Goal: Task Accomplishment & Management: Use online tool/utility

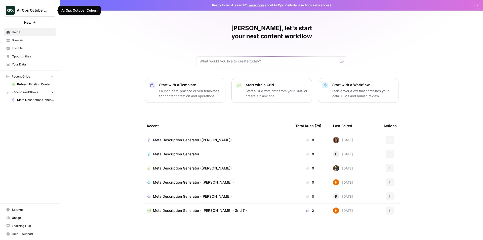
click at [51, 11] on icon "Workspace: AirOps October Cohort" at bounding box center [52, 11] width 2 height 4
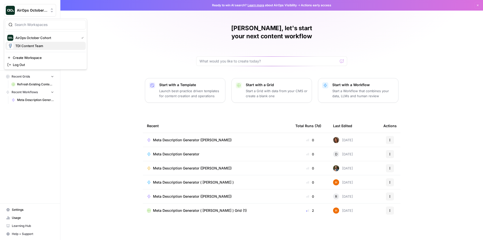
click at [42, 45] on span "TDI Content Team" at bounding box center [48, 45] width 66 height 5
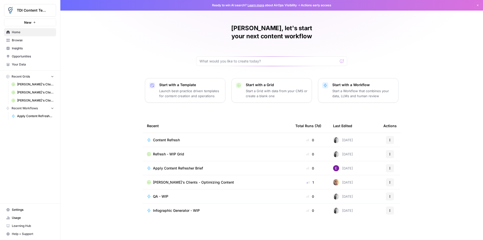
click at [49, 10] on div "TDI Content Team" at bounding box center [35, 10] width 37 height 5
click at [49, 46] on span "AirOps October Cohort" at bounding box center [48, 45] width 66 height 5
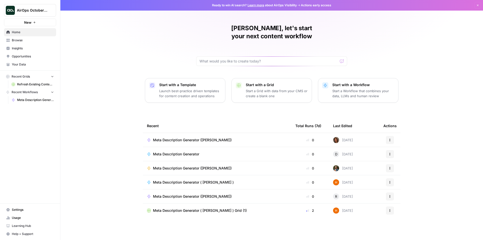
click at [477, 6] on icon "button" at bounding box center [477, 5] width 3 height 3
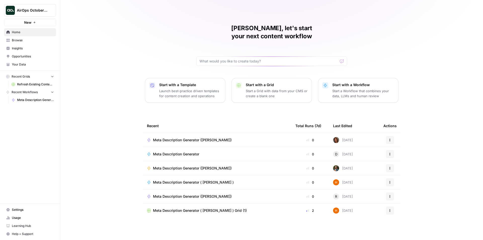
click at [177, 137] on span "Meta Description Generator ([PERSON_NAME])" at bounding box center [192, 139] width 79 height 5
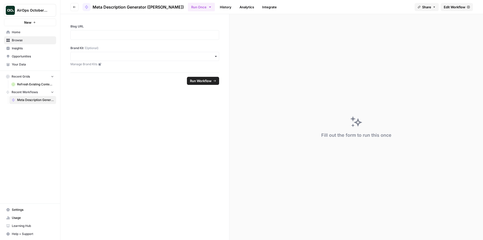
click at [22, 31] on span "Home" at bounding box center [33, 32] width 42 height 5
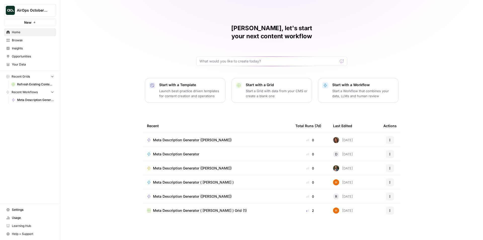
click at [7, 40] on icon at bounding box center [8, 40] width 3 height 3
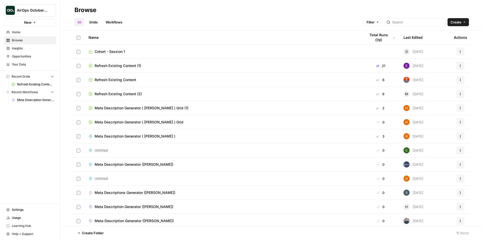
click at [114, 22] on link "Workflows" at bounding box center [114, 22] width 23 height 8
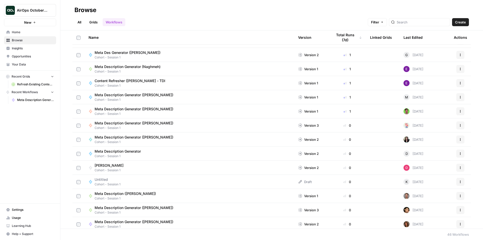
scroll to position [101, 0]
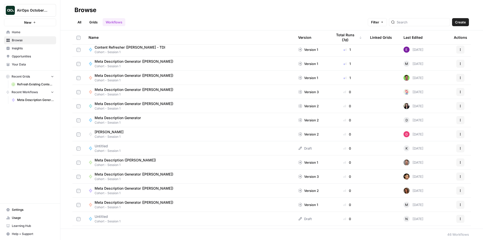
click at [140, 189] on span "Meta Description Generator ([PERSON_NAME])" at bounding box center [134, 188] width 79 height 5
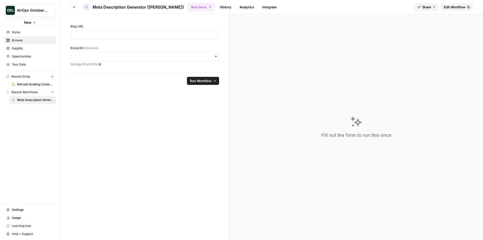
click at [188, 6] on button "Run Once" at bounding box center [201, 7] width 27 height 9
click at [217, 7] on link "History" at bounding box center [226, 7] width 18 height 8
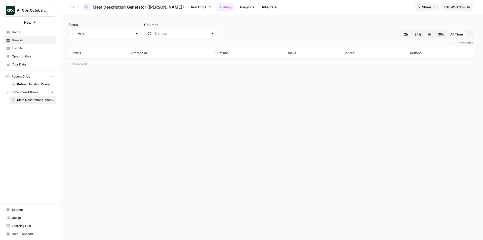
click at [149, 110] on div "Status Any Columns 2h 24h 7d 30d All Time Custom range (0 records) Status Creat…" at bounding box center [271, 127] width 422 height 226
click at [214, 55] on th "Runtime" at bounding box center [248, 52] width 72 height 11
click at [188, 7] on link "Run Once" at bounding box center [201, 7] width 27 height 9
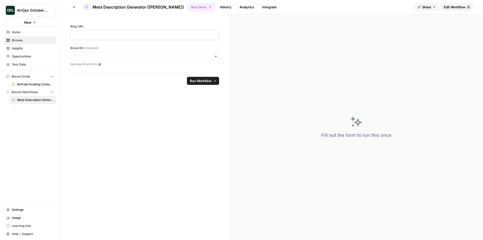
click at [103, 32] on p at bounding box center [145, 34] width 142 height 5
click at [150, 55] on input "Brand Kit (Optional)" at bounding box center [145, 56] width 142 height 5
type input "th"
click at [132, 80] on div "The Digital Intellect" at bounding box center [145, 80] width 148 height 10
click at [122, 33] on p at bounding box center [145, 34] width 142 height 5
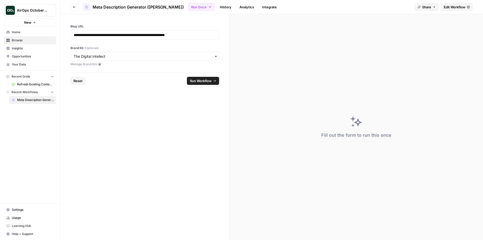
click at [195, 80] on span "Run Workflow" at bounding box center [201, 80] width 22 height 5
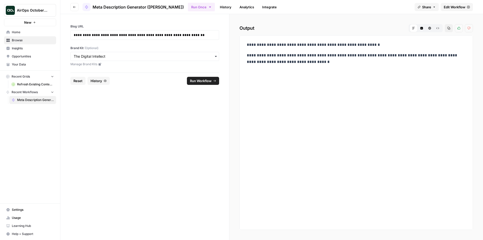
click at [305, 61] on p "**********" at bounding box center [356, 58] width 219 height 13
click at [453, 6] on span "Edit Workflow" at bounding box center [454, 7] width 22 height 5
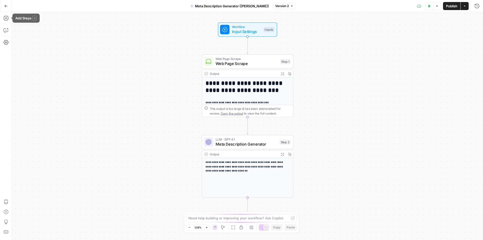
click at [6, 6] on icon "button" at bounding box center [6, 6] width 4 height 4
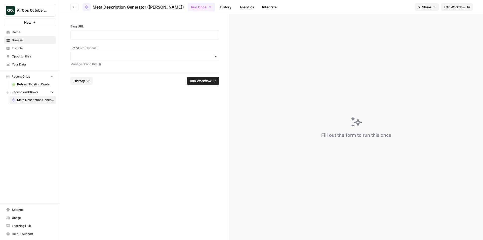
click at [17, 46] on span "Insights" at bounding box center [33, 48] width 42 height 5
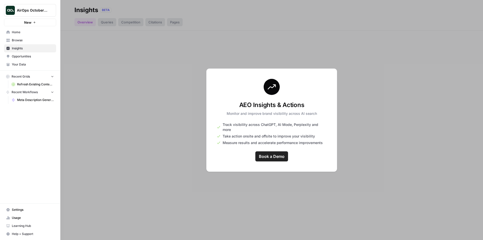
click at [19, 35] on link "Home" at bounding box center [30, 32] width 52 height 8
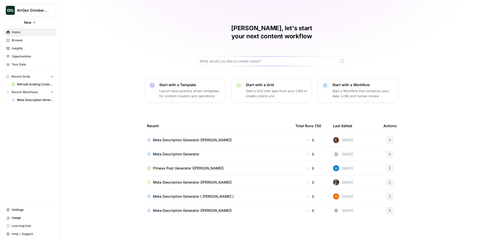
click at [14, 40] on span "Browse" at bounding box center [33, 40] width 42 height 5
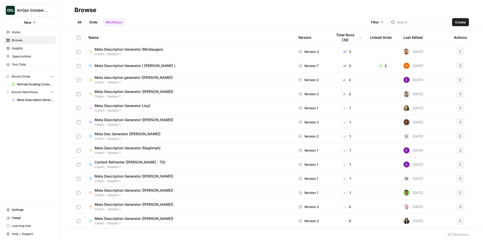
click at [129, 121] on span "Meta Description Generator ([PERSON_NAME])" at bounding box center [134, 119] width 79 height 5
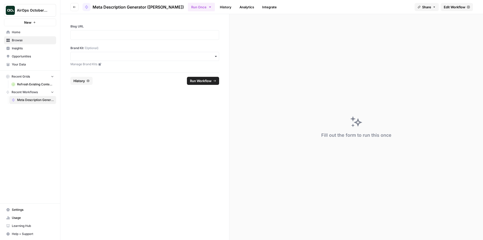
click at [208, 6] on icon "button" at bounding box center [210, 7] width 4 height 4
click at [223, 119] on form "Blog URL Brand Kit (Optional) Manage Brand Kits History Run Workflow" at bounding box center [144, 127] width 169 height 226
click at [74, 7] on icon "button" at bounding box center [74, 7] width 3 height 3
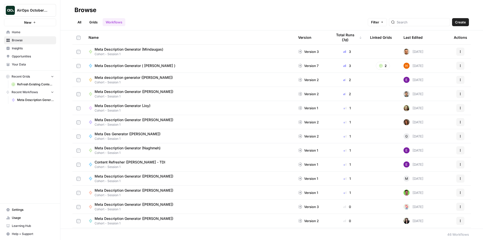
click at [104, 119] on span "Meta Description Generator ([PERSON_NAME])" at bounding box center [134, 119] width 79 height 5
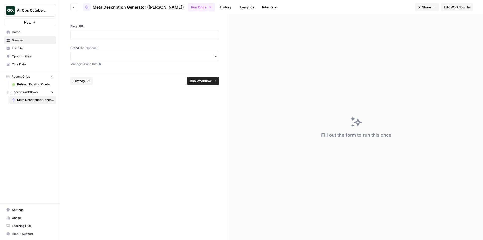
click at [73, 7] on icon "button" at bounding box center [74, 7] width 3 height 3
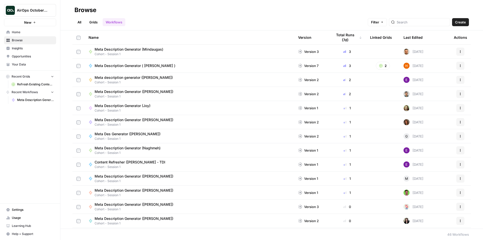
click at [27, 211] on span "Settings" at bounding box center [33, 209] width 42 height 5
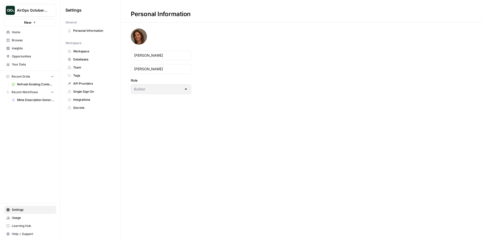
click at [19, 31] on span "Home" at bounding box center [33, 32] width 42 height 5
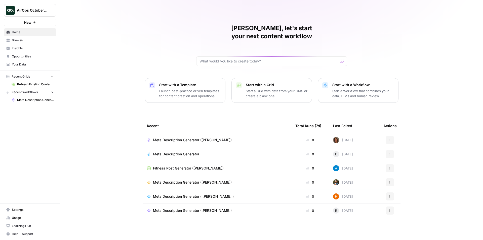
click at [16, 62] on span "Your Data" at bounding box center [33, 64] width 42 height 5
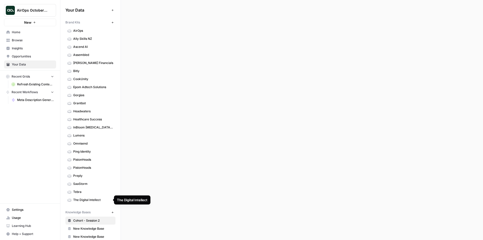
click at [91, 198] on span "The Digital Intellect" at bounding box center [93, 199] width 40 height 5
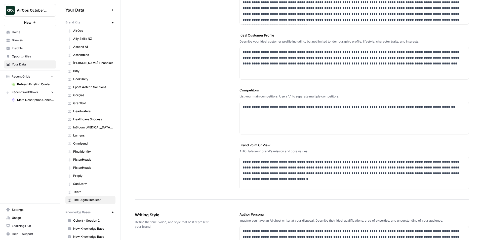
scroll to position [101, 0]
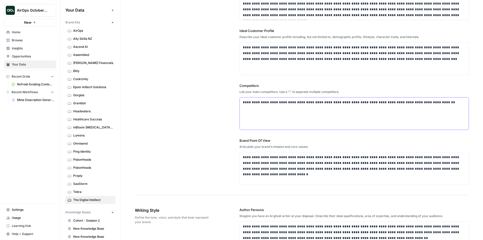
click at [443, 104] on p "**********" at bounding box center [353, 102] width 220 height 6
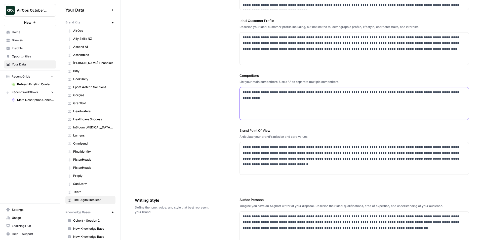
scroll to position [0, 0]
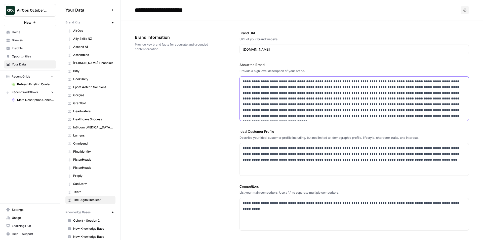
click at [322, 107] on p "**********" at bounding box center [353, 98] width 220 height 40
click at [308, 153] on p "**********" at bounding box center [353, 153] width 220 height 17
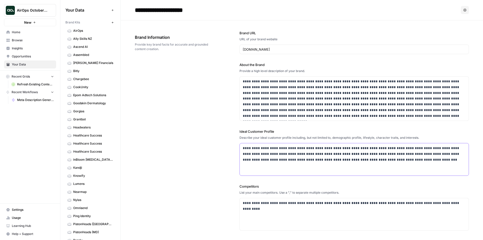
click at [395, 159] on p "**********" at bounding box center [353, 153] width 220 height 17
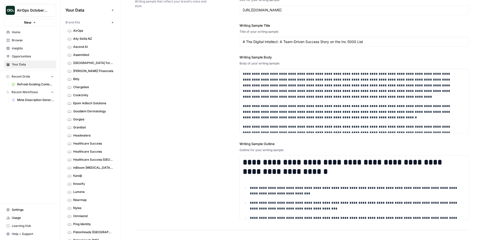
scroll to position [613, 0]
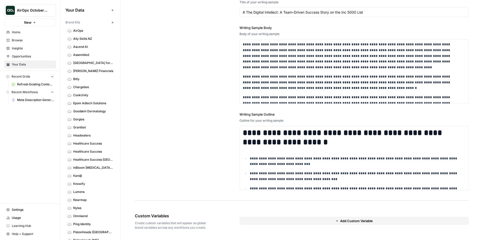
click at [31, 85] on span "Refresh Existing Content (1)" at bounding box center [35, 84] width 37 height 5
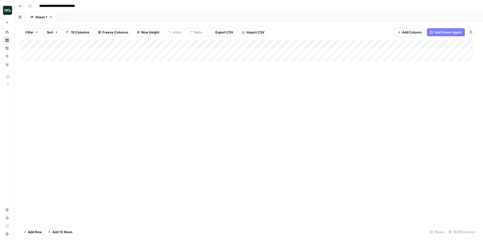
type input "**********"
click at [20, 5] on icon "button" at bounding box center [20, 6] width 3 height 3
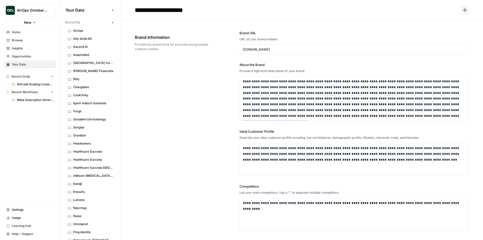
click at [18, 40] on span "Browse" at bounding box center [33, 40] width 42 height 5
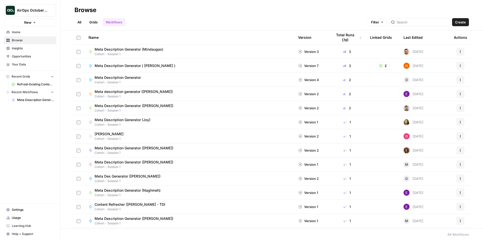
click at [22, 64] on span "Your Data" at bounding box center [33, 64] width 42 height 5
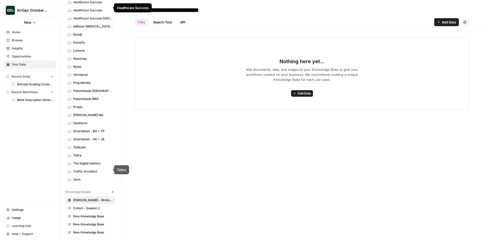
scroll to position [152, 0]
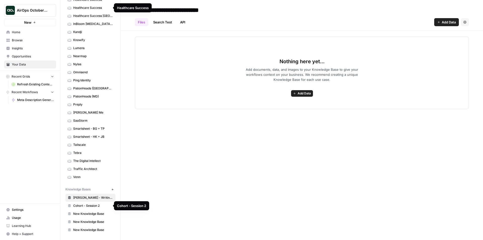
click at [95, 206] on span "Cohort - Session 2" at bounding box center [93, 205] width 40 height 5
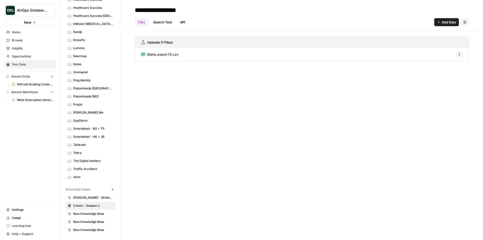
click at [460, 54] on icon "button" at bounding box center [459, 54] width 3 height 3
click at [170, 54] on span "Blank_export (1).csv" at bounding box center [162, 54] width 31 height 5
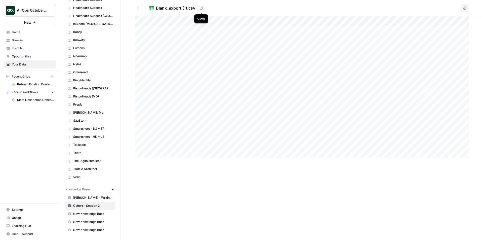
click at [200, 8] on icon at bounding box center [201, 8] width 3 height 3
click at [90, 206] on span "Cohort - Session 2" at bounding box center [93, 205] width 40 height 5
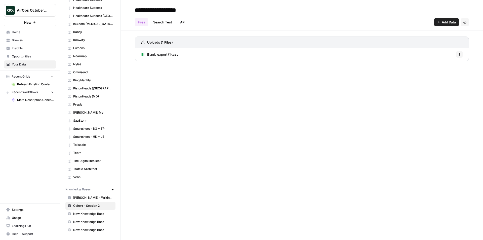
click at [153, 54] on span "Blank_export (1).csv" at bounding box center [162, 54] width 31 height 5
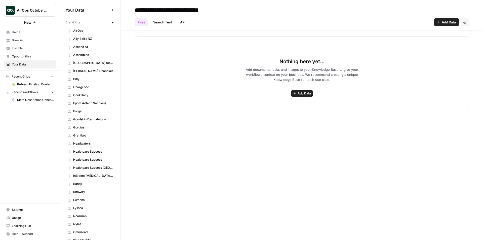
click at [16, 32] on span "Home" at bounding box center [33, 32] width 42 height 5
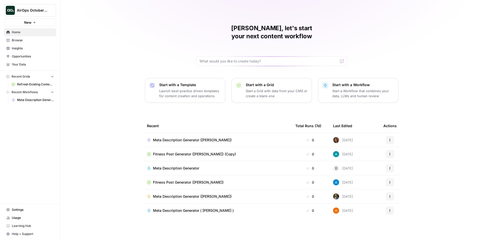
click at [13, 40] on span "Browse" at bounding box center [33, 40] width 42 height 5
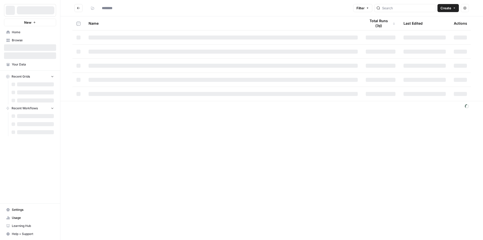
type input "**********"
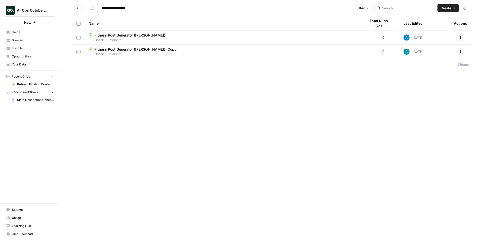
click at [452, 8] on button "Create" at bounding box center [447, 8] width 21 height 8
click at [428, 18] on span "Grid" at bounding box center [438, 19] width 28 height 5
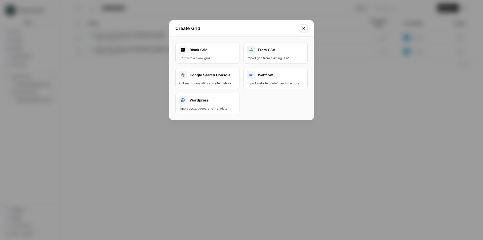
click at [217, 51] on div "Blank Grid" at bounding box center [207, 50] width 58 height 8
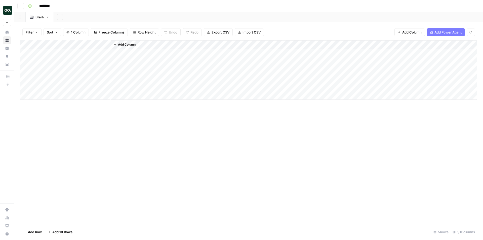
click at [246, 32] on span "Import CSV" at bounding box center [251, 32] width 18 height 5
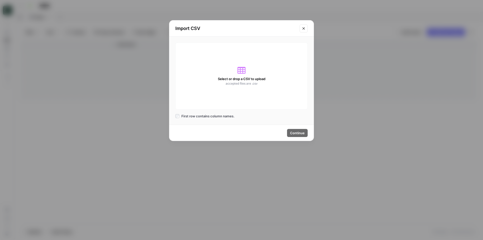
click at [243, 72] on icon at bounding box center [241, 70] width 8 height 8
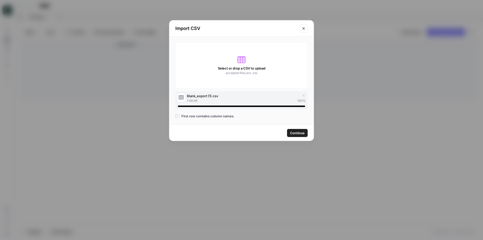
click at [290, 133] on span "Continue" at bounding box center [297, 132] width 15 height 5
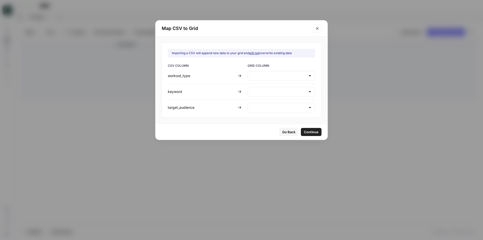
type input "Create new column"
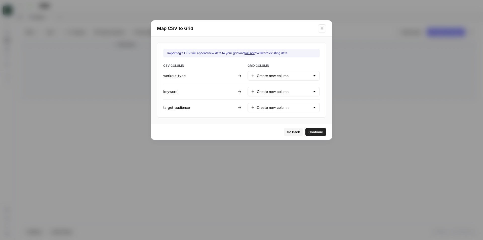
click at [312, 75] on div at bounding box center [314, 75] width 4 height 5
type input "Create new column"
click at [312, 65] on span "GRID COLUMN" at bounding box center [283, 66] width 72 height 6
click at [308, 132] on span "Continue" at bounding box center [315, 131] width 15 height 5
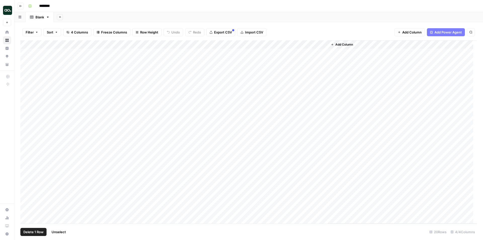
click at [25, 87] on div "Add Column" at bounding box center [248, 131] width 456 height 183
click at [27, 77] on div "Add Column" at bounding box center [248, 131] width 456 height 183
click at [27, 68] on div "Add Column" at bounding box center [248, 131] width 456 height 183
click at [27, 60] on div "Add Column" at bounding box center [248, 131] width 456 height 183
click at [27, 53] on div "Add Column" at bounding box center [248, 131] width 456 height 183
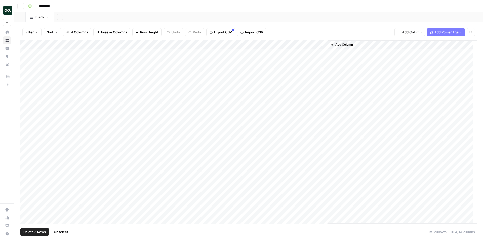
click at [37, 232] on span "Delete 5 Rows" at bounding box center [34, 231] width 22 height 5
click at [222, 59] on span "Delete" at bounding box center [223, 58] width 11 height 5
click at [80, 44] on div "Add Column" at bounding box center [248, 112] width 456 height 145
click at [69, 114] on span "Remove Column" at bounding box center [70, 112] width 44 height 5
click at [229, 54] on span "Delete" at bounding box center [223, 52] width 11 height 5
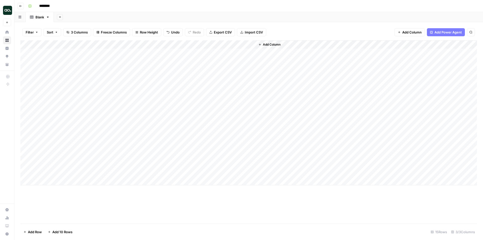
click at [274, 44] on span "Add Column" at bounding box center [272, 44] width 18 height 5
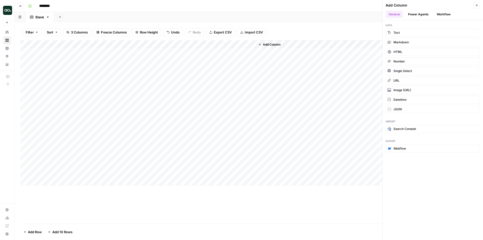
click at [442, 12] on button "Workflow" at bounding box center [443, 15] width 20 height 8
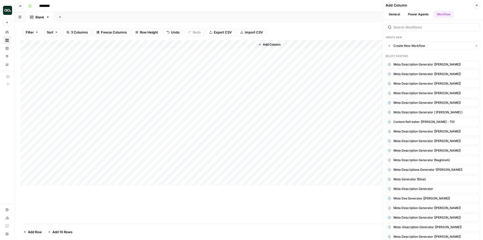
click at [419, 46] on span "Create New Workflow" at bounding box center [409, 45] width 32 height 5
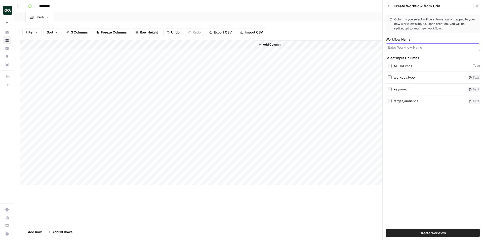
click at [418, 47] on input "Workflow Name" at bounding box center [433, 47] width 90 height 5
click at [440, 44] on div "Fitness Post Generation" at bounding box center [432, 47] width 94 height 8
type input "Fitness Post Generation ([PERSON_NAME])"
click at [450, 234] on button "Create Workflow" at bounding box center [432, 233] width 94 height 8
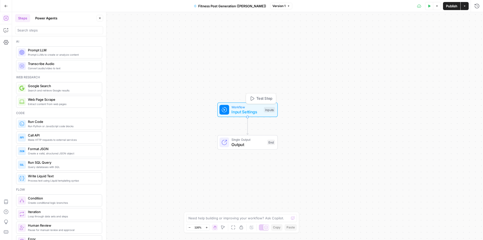
click at [256, 110] on span "Input Settings" at bounding box center [246, 112] width 30 height 6
click at [429, 40] on input "workout_type (Optional)" at bounding box center [435, 40] width 80 height 5
click at [436, 97] on icon "button" at bounding box center [436, 96] width 3 height 3
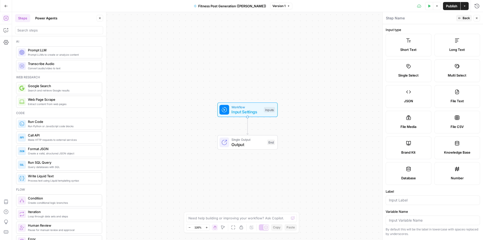
click at [407, 147] on label "Brand Kit" at bounding box center [408, 147] width 46 height 23
type input "Brand Kit"
type input "brand_kit"
click at [464, 18] on span "Back" at bounding box center [465, 18] width 7 height 5
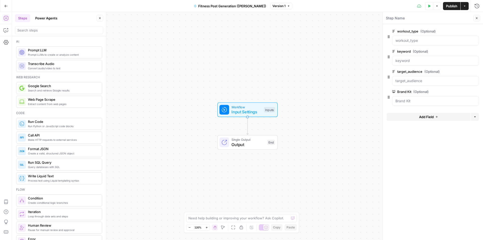
click at [421, 97] on div at bounding box center [435, 101] width 87 height 10
click at [458, 91] on span "edit field" at bounding box center [459, 91] width 11 height 4
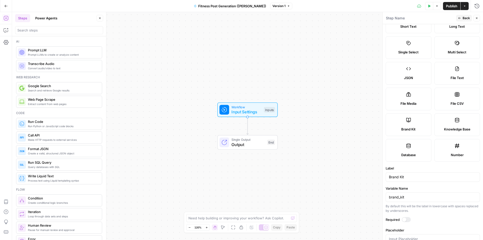
scroll to position [36, 0]
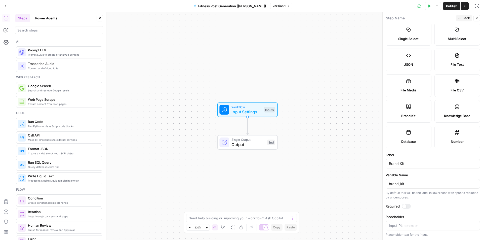
click at [406, 206] on div at bounding box center [405, 205] width 9 height 5
click at [462, 17] on button "Back" at bounding box center [464, 18] width 16 height 7
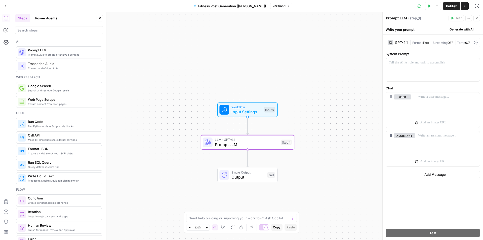
type textarea "Prompt LLM"
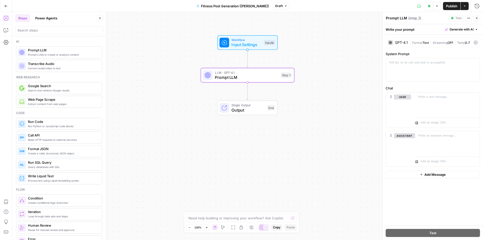
click at [476, 29] on icon "button" at bounding box center [476, 29] width 2 height 1
click at [477, 29] on icon "button" at bounding box center [476, 29] width 3 height 3
click at [474, 29] on button "Generate with AI" at bounding box center [461, 29] width 37 height 7
click at [444, 39] on span "Generate" at bounding box center [454, 40] width 37 height 5
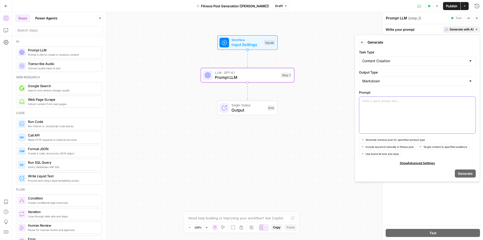
click at [384, 107] on div at bounding box center [417, 115] width 116 height 37
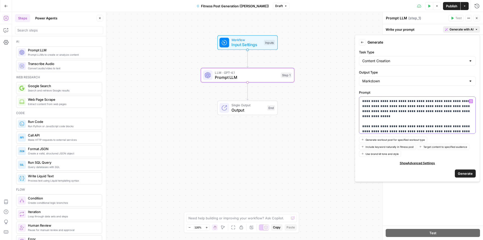
scroll to position [6, 0]
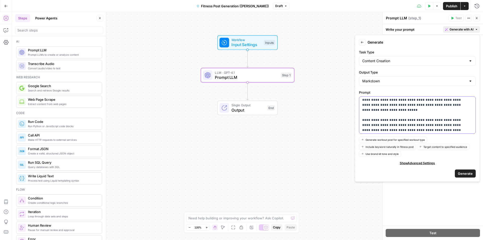
click at [398, 120] on p "**********" at bounding box center [415, 112] width 106 height 40
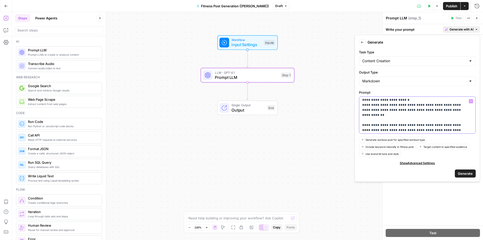
click at [383, 100] on p "**********" at bounding box center [415, 117] width 106 height 50
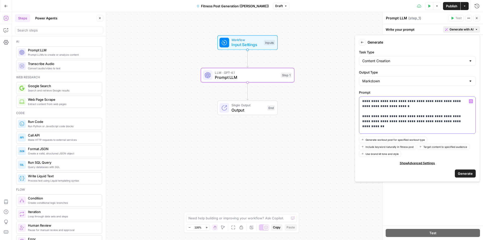
scroll to position [23, 0]
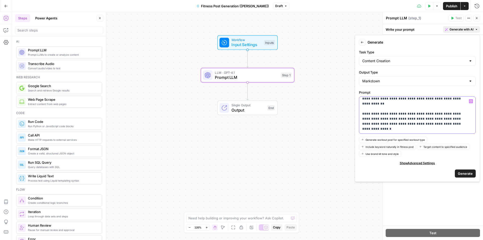
click at [448, 119] on p "**********" at bounding box center [415, 103] width 106 height 55
click at [462, 173] on span "Generate" at bounding box center [465, 173] width 15 height 5
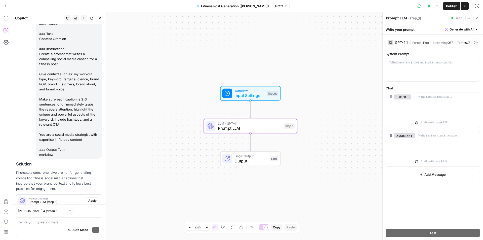
scroll to position [64, 0]
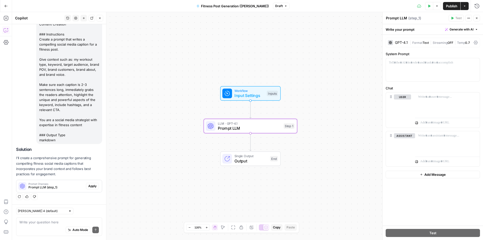
click at [88, 186] on span "Apply" at bounding box center [92, 186] width 8 height 5
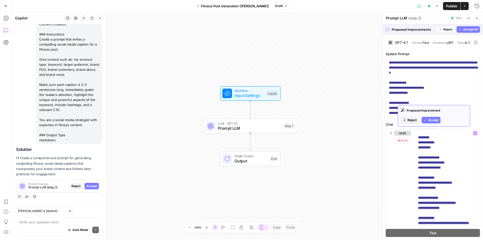
scroll to position [33, 0]
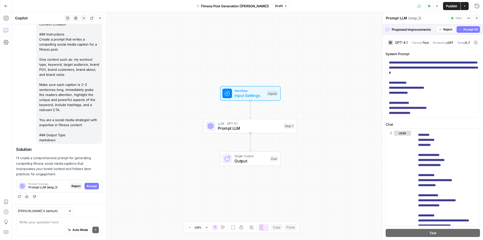
click at [463, 29] on span "Accept All" at bounding box center [470, 29] width 15 height 5
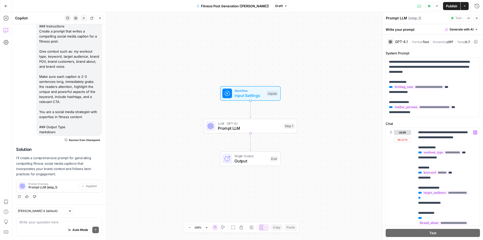
scroll to position [0, 0]
click at [52, 163] on p "I'll create a comprehensive prompt for generating compelling fitness social med…" at bounding box center [59, 165] width 86 height 21
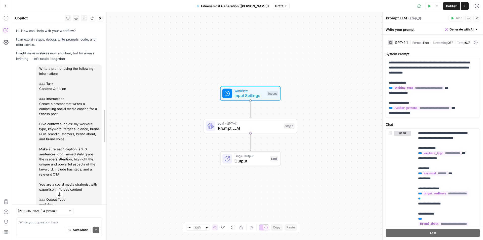
drag, startPoint x: 104, startPoint y: 50, endPoint x: 104, endPoint y: 103, distance: 52.8
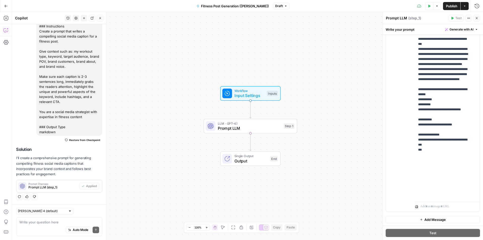
scroll to position [135, 0]
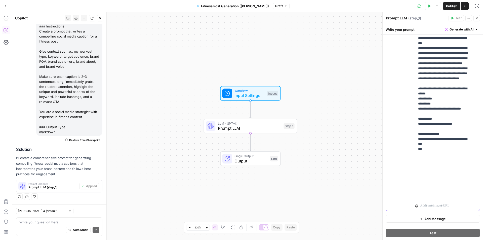
drag, startPoint x: 460, startPoint y: 185, endPoint x: 416, endPoint y: 124, distance: 75.2
click at [416, 124] on div "**********" at bounding box center [445, 96] width 61 height 205
click at [429, 138] on p "**********" at bounding box center [443, 21] width 51 height 352
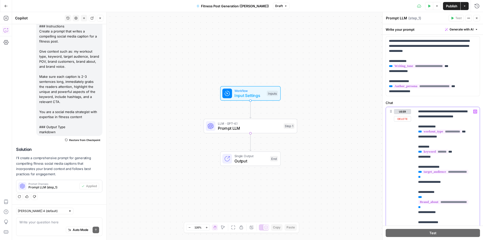
scroll to position [1, 0]
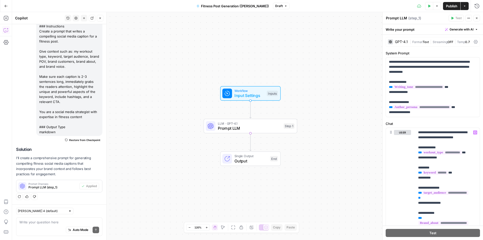
click at [451, 7] on span "Publish" at bounding box center [451, 6] width 11 height 5
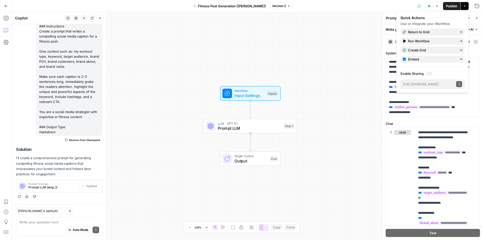
click at [287, 6] on icon "button" at bounding box center [288, 6] width 3 height 3
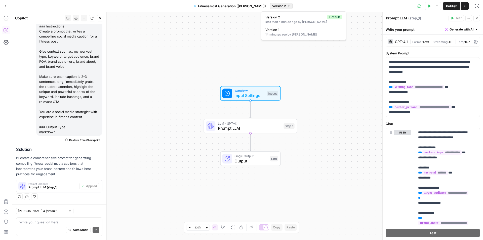
click at [371, 6] on div "Test Data Options Publish Actions Run History" at bounding box center [387, 6] width 190 height 12
click at [256, 92] on span "Workflow" at bounding box center [249, 90] width 30 height 5
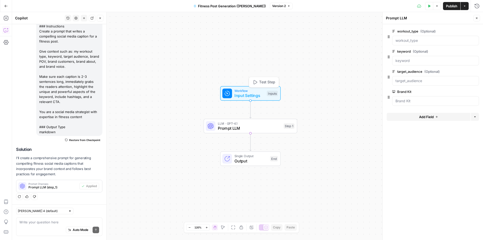
scroll to position [72, 0]
type textarea "Inputs"
click at [275, 125] on span "Prompt LLM" at bounding box center [249, 128] width 63 height 6
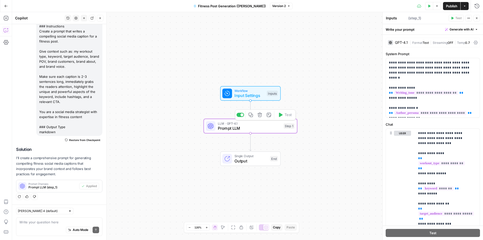
type textarea "Prompt LLM"
click at [436, 5] on icon "button" at bounding box center [436, 6] width 3 height 3
click at [428, 6] on icon "button" at bounding box center [429, 6] width 3 height 3
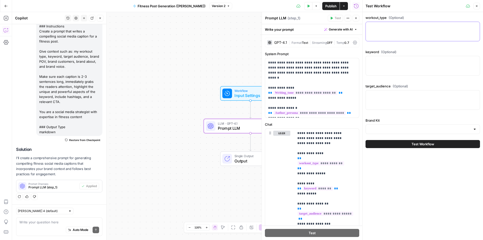
click at [416, 25] on textarea "workout_type (Optional)" at bounding box center [423, 26] width 108 height 5
click at [418, 32] on div at bounding box center [422, 32] width 114 height 20
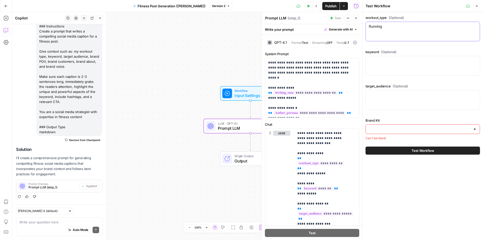
type textarea "Running"
click at [417, 64] on div at bounding box center [422, 66] width 114 height 20
type textarea "endurance cardio"
click at [394, 96] on textarea "target_audience (Optional)" at bounding box center [423, 94] width 108 height 5
type textarea "marathon runners, fitness enthusiasts"
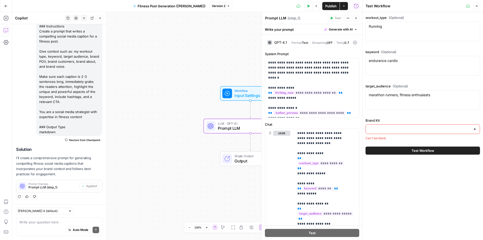
click at [383, 135] on div "Brand Kit Can't be blank" at bounding box center [422, 129] width 114 height 23
click at [383, 130] on input "Brand Kit" at bounding box center [420, 128] width 102 height 5
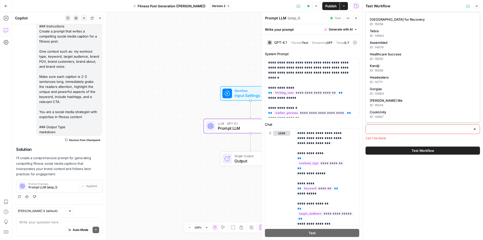
scroll to position [324, 0]
click at [394, 129] on input "Brand Kit" at bounding box center [420, 128] width 102 height 5
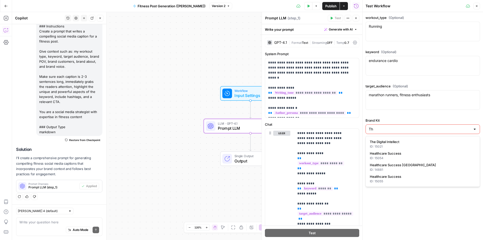
scroll to position [0, 0]
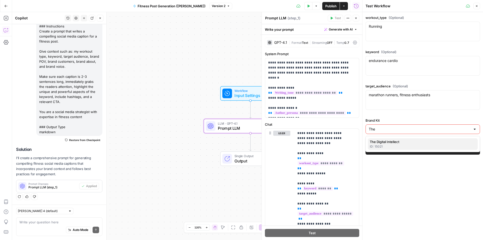
click at [391, 139] on span "The Digital Intellect" at bounding box center [422, 141] width 104 height 5
type input "The Digital Intellect"
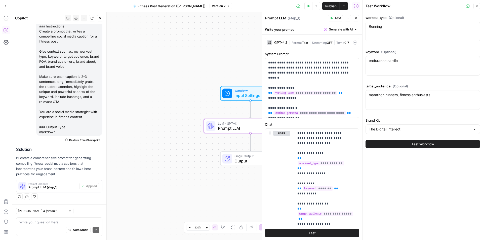
click at [467, 6] on icon at bounding box center [468, 6] width 4 height 4
click at [207, 105] on div "Workflow Input Settings Inputs LLM · GPT-4.1 Prompt LLM Step 1 Single Output Ou…" at bounding box center [187, 126] width 350 height 228
click at [478, 6] on span "Close" at bounding box center [478, 6] width 0 height 0
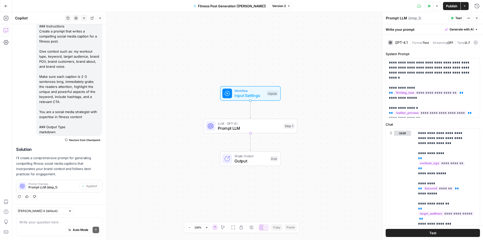
click at [427, 4] on button "Test Data" at bounding box center [429, 6] width 8 height 8
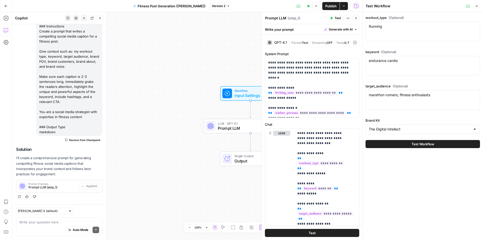
scroll to position [72, 0]
click at [405, 28] on textarea "Running" at bounding box center [423, 26] width 108 height 5
drag, startPoint x: 405, startPoint y: 61, endPoint x: 410, endPoint y: 74, distance: 14.1
click at [405, 61] on textarea "endurance cardio" at bounding box center [423, 60] width 108 height 5
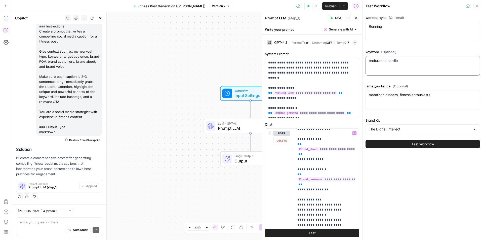
scroll to position [101, 0]
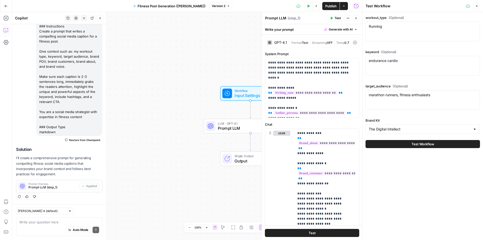
click at [333, 16] on button "Test" at bounding box center [335, 18] width 15 height 7
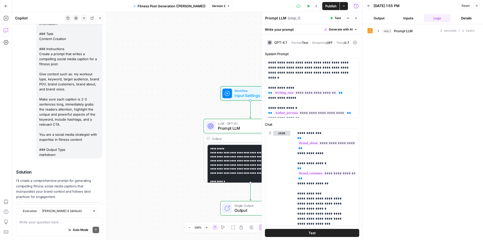
scroll to position [72, 0]
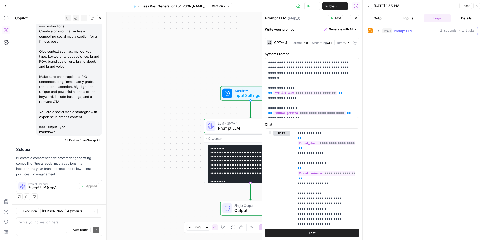
click at [402, 31] on span "Prompt LLM" at bounding box center [403, 30] width 19 height 5
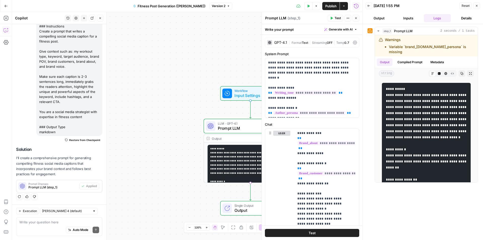
click at [406, 18] on button "Inputs" at bounding box center [407, 18] width 27 height 8
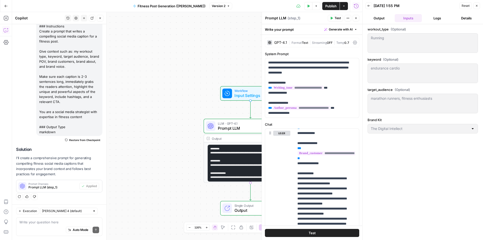
click at [438, 18] on button "Logs" at bounding box center [437, 18] width 27 height 8
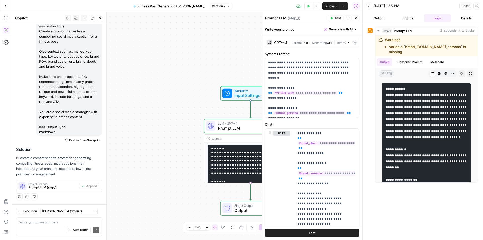
click at [405, 15] on button "Inputs" at bounding box center [407, 18] width 27 height 8
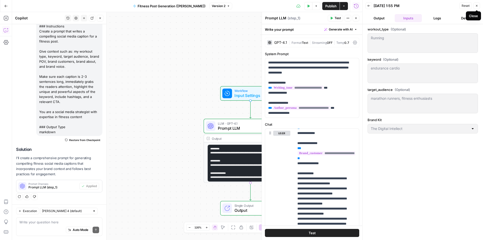
click at [476, 6] on icon "button" at bounding box center [476, 5] width 3 height 3
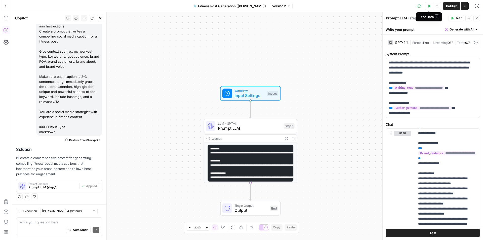
click at [428, 6] on icon "button" at bounding box center [428, 6] width 3 height 3
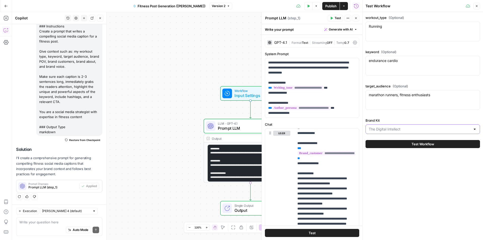
click at [410, 129] on input "Brand Kit" at bounding box center [420, 128] width 102 height 5
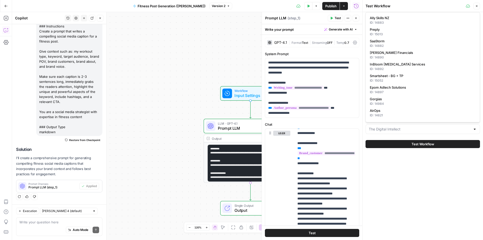
click at [396, 125] on div at bounding box center [422, 129] width 114 height 10
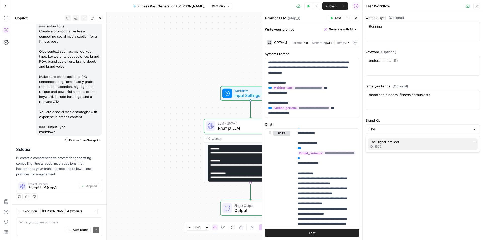
click at [389, 145] on div "ID: 15021" at bounding box center [423, 146] width 106 height 5
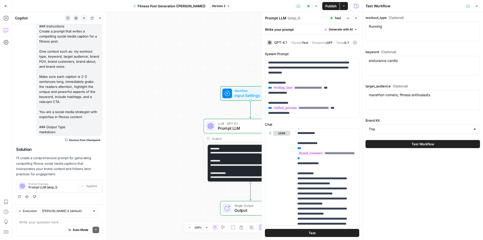
type input "The Digital Intellect"
click at [406, 144] on button "Test Workflow" at bounding box center [422, 144] width 114 height 8
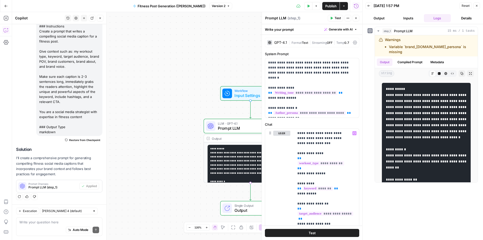
click at [476, 5] on icon "button" at bounding box center [476, 5] width 3 height 3
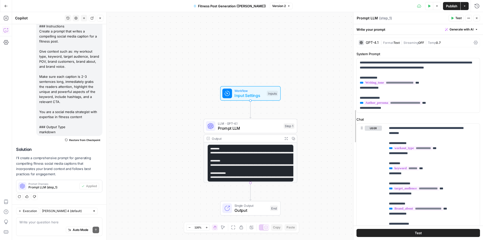
drag, startPoint x: 385, startPoint y: 168, endPoint x: 355, endPoint y: 159, distance: 30.7
drag, startPoint x: 392, startPoint y: 109, endPoint x: 357, endPoint y: 99, distance: 36.7
click at [357, 99] on div "**********" at bounding box center [417, 85] width 123 height 54
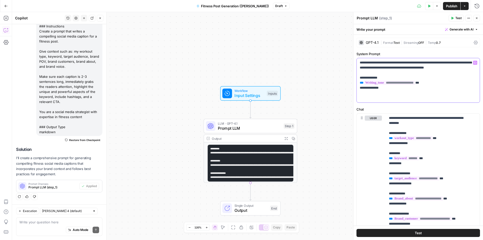
drag, startPoint x: 396, startPoint y: 89, endPoint x: 361, endPoint y: 75, distance: 38.1
click at [361, 75] on p "**********" at bounding box center [416, 80] width 113 height 40
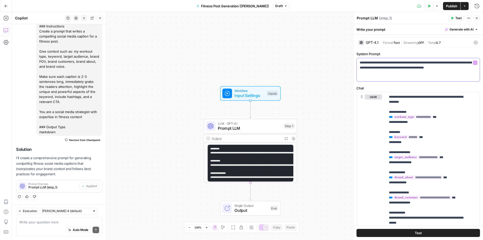
click at [435, 69] on p "**********" at bounding box center [416, 67] width 113 height 15
click at [470, 69] on p "**********" at bounding box center [416, 67] width 113 height 15
drag, startPoint x: 471, startPoint y: 69, endPoint x: 356, endPoint y: 64, distance: 115.2
click at [356, 64] on div "**********" at bounding box center [417, 179] width 129 height 289
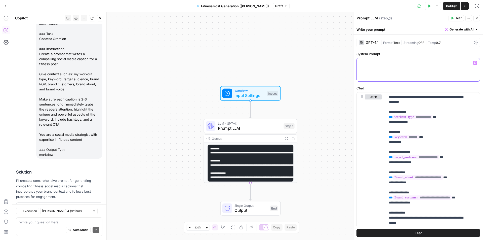
scroll to position [72, 0]
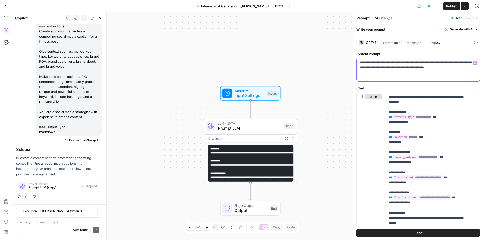
click at [415, 71] on p "**********" at bounding box center [416, 67] width 113 height 15
click at [390, 235] on button "Test" at bounding box center [417, 233] width 123 height 8
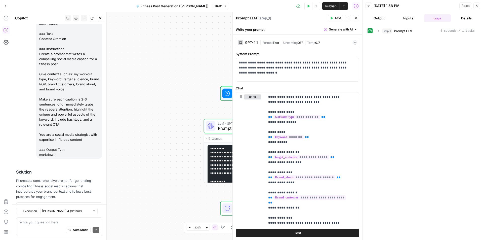
scroll to position [72, 0]
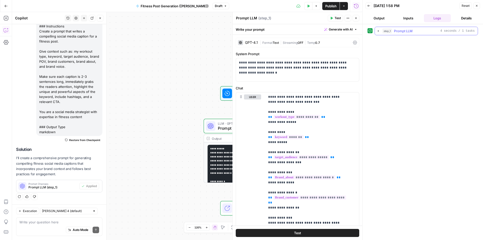
click at [415, 29] on div "step_1 Prompt LLM 4 seconds / 1 tasks" at bounding box center [428, 30] width 92 height 5
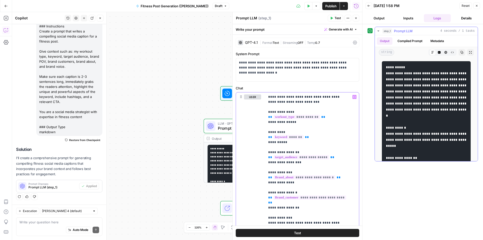
scroll to position [0, 0]
click at [329, 6] on span "Publish" at bounding box center [330, 6] width 11 height 5
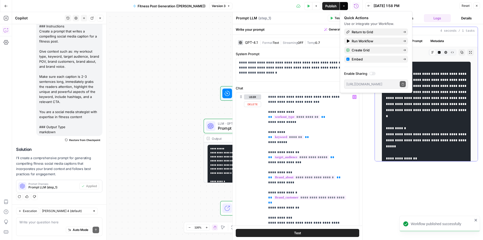
click at [416, 133] on pre "**********" at bounding box center [426, 122] width 89 height 121
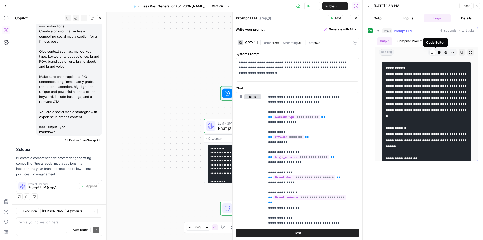
click at [438, 53] on icon "button" at bounding box center [439, 52] width 3 height 3
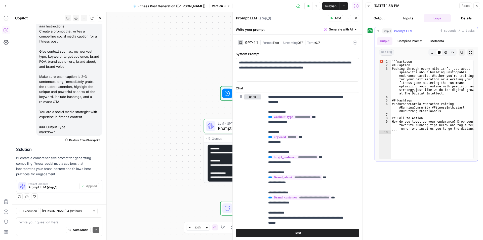
click at [440, 53] on icon at bounding box center [439, 52] width 3 height 3
click at [433, 51] on icon "button" at bounding box center [432, 52] width 3 height 3
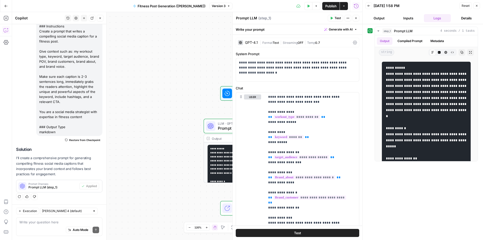
click at [343, 6] on icon "button" at bounding box center [343, 6] width 3 height 3
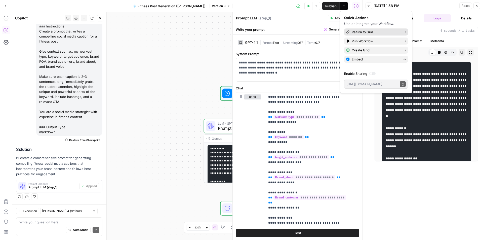
click at [364, 32] on span "Return to Grid" at bounding box center [374, 31] width 47 height 5
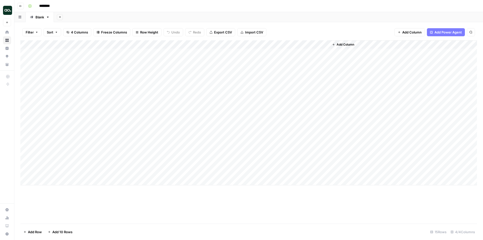
click at [292, 53] on div "Add Column" at bounding box center [248, 112] width 456 height 145
click at [318, 43] on div "Add Column" at bounding box center [248, 112] width 456 height 145
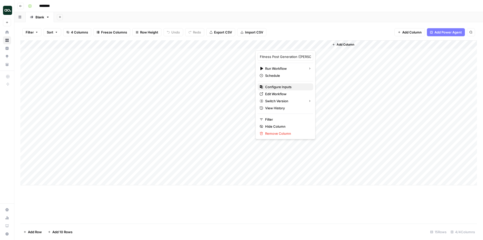
click at [286, 87] on span "Configure Inputs" at bounding box center [287, 86] width 44 height 5
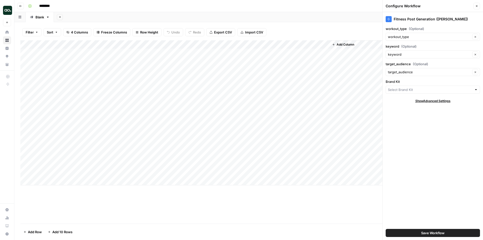
click at [476, 90] on div at bounding box center [476, 89] width 4 height 5
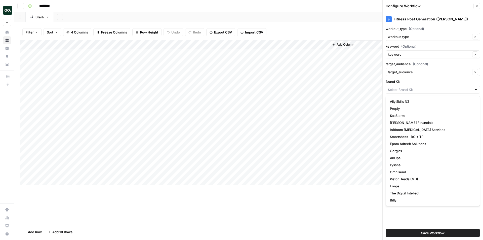
click at [422, 87] on div at bounding box center [432, 89] width 94 height 8
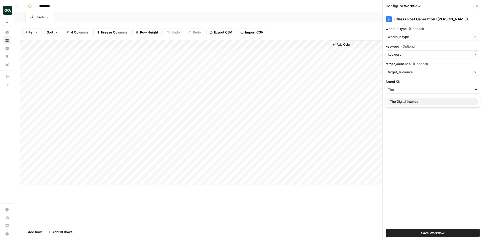
click at [420, 100] on span "The Digital Intellect" at bounding box center [432, 101] width 84 height 5
type input "The Digital Intellect"
click at [427, 233] on span "Save Workflow" at bounding box center [432, 232] width 23 height 5
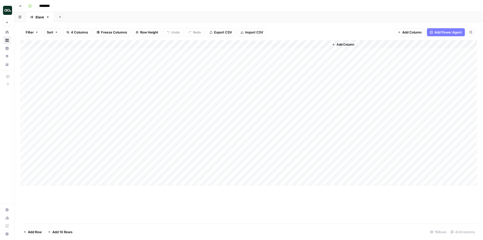
click at [292, 51] on div "Add Column" at bounding box center [248, 112] width 456 height 145
drag, startPoint x: 374, startPoint y: 43, endPoint x: 439, endPoint y: 49, distance: 65.3
click at [439, 49] on div "Add Column" at bounding box center [248, 112] width 456 height 145
click at [418, 53] on div "Add Column" at bounding box center [248, 112] width 456 height 145
click at [434, 52] on div "Add Column" at bounding box center [248, 112] width 456 height 145
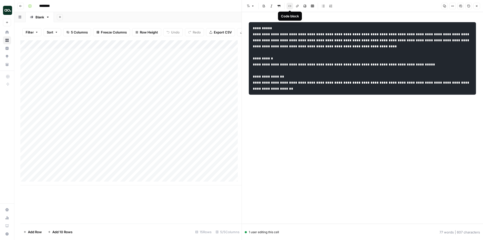
click at [291, 4] on button "Code block" at bounding box center [289, 6] width 7 height 7
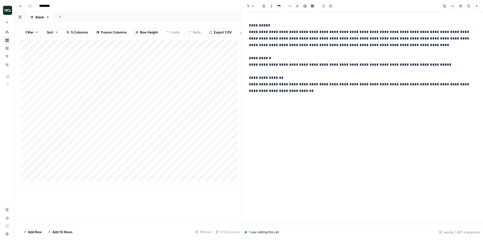
click at [477, 5] on icon "button" at bounding box center [476, 6] width 3 height 3
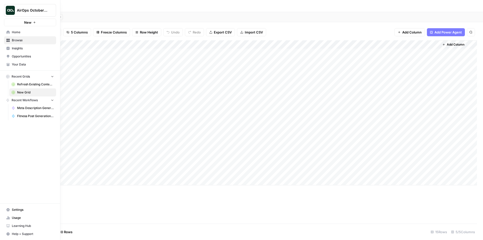
click at [8, 39] on icon at bounding box center [8, 40] width 4 height 4
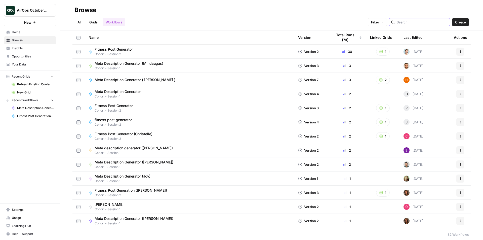
click at [416, 22] on input "search" at bounding box center [421, 22] width 51 height 5
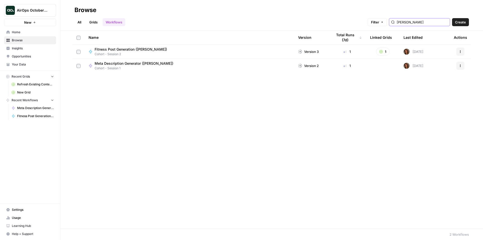
type input "[PERSON_NAME]"
